Goal: Information Seeking & Learning: Find specific page/section

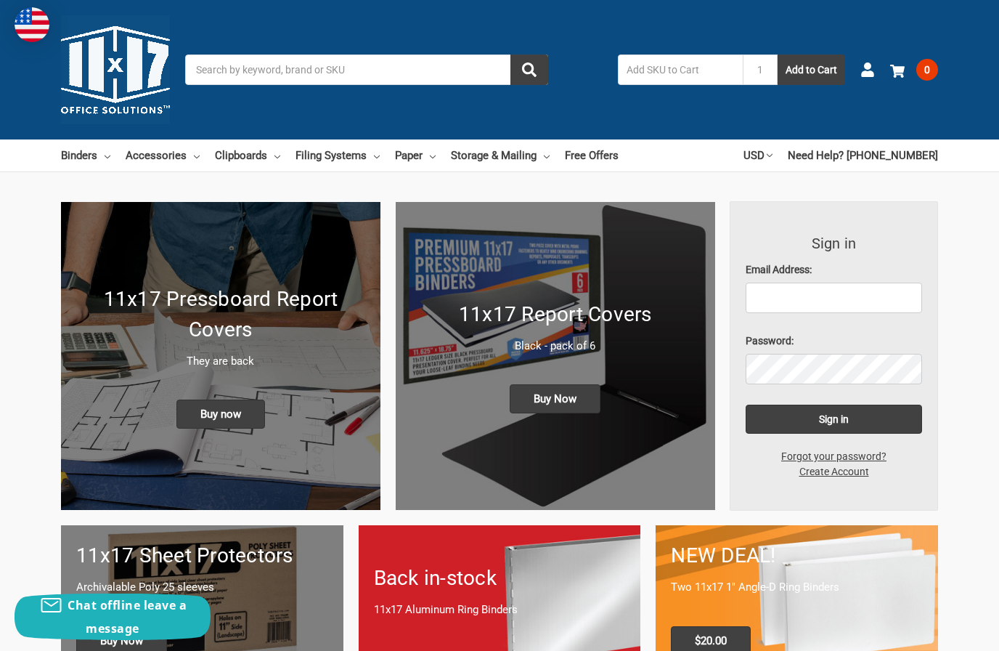
click at [415, 63] on input "Search" at bounding box center [366, 69] width 363 height 30
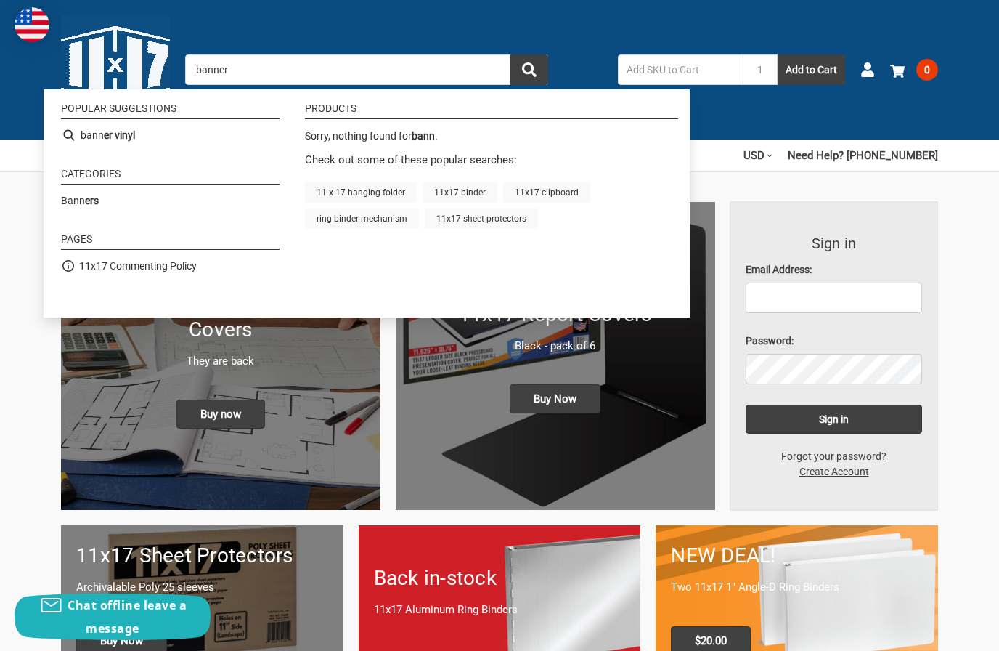
type input "banners"
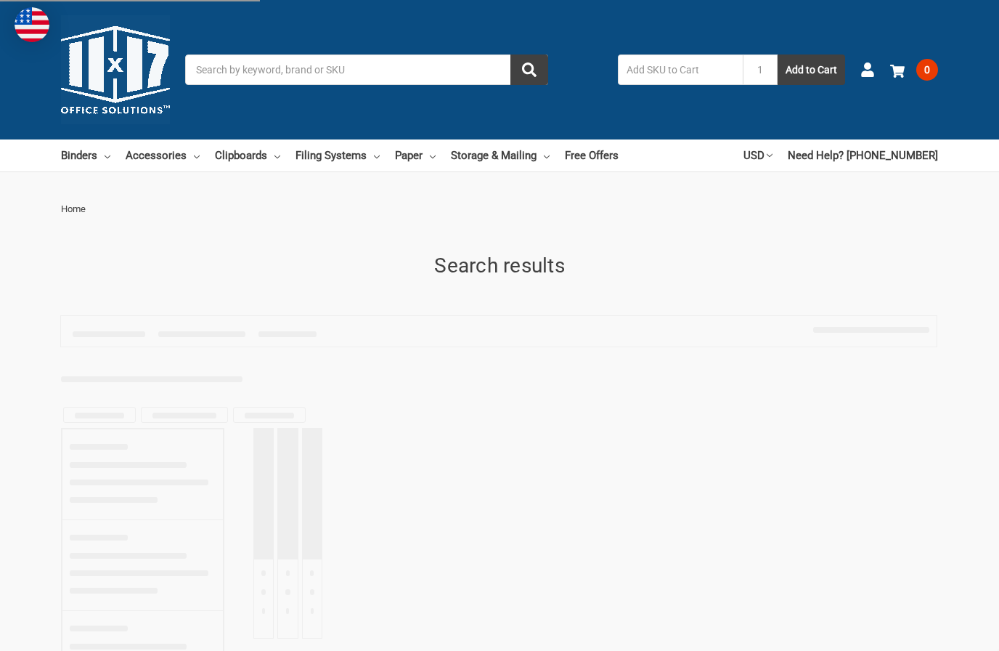
type input "banners"
